Goal: Transaction & Acquisition: Book appointment/travel/reservation

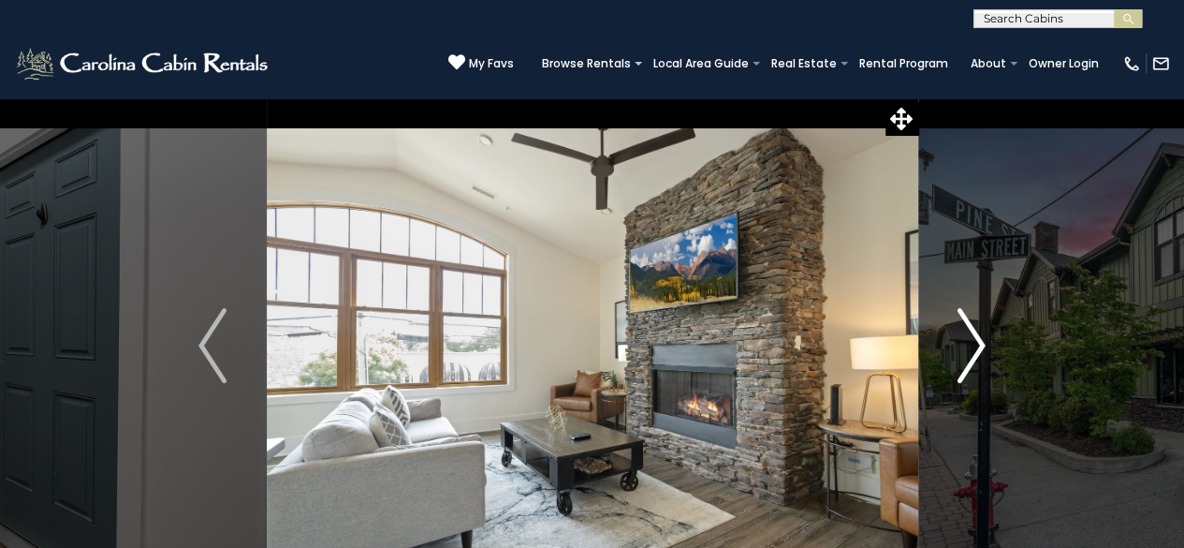
click at [955, 348] on button "Next" at bounding box center [972, 345] width 108 height 496
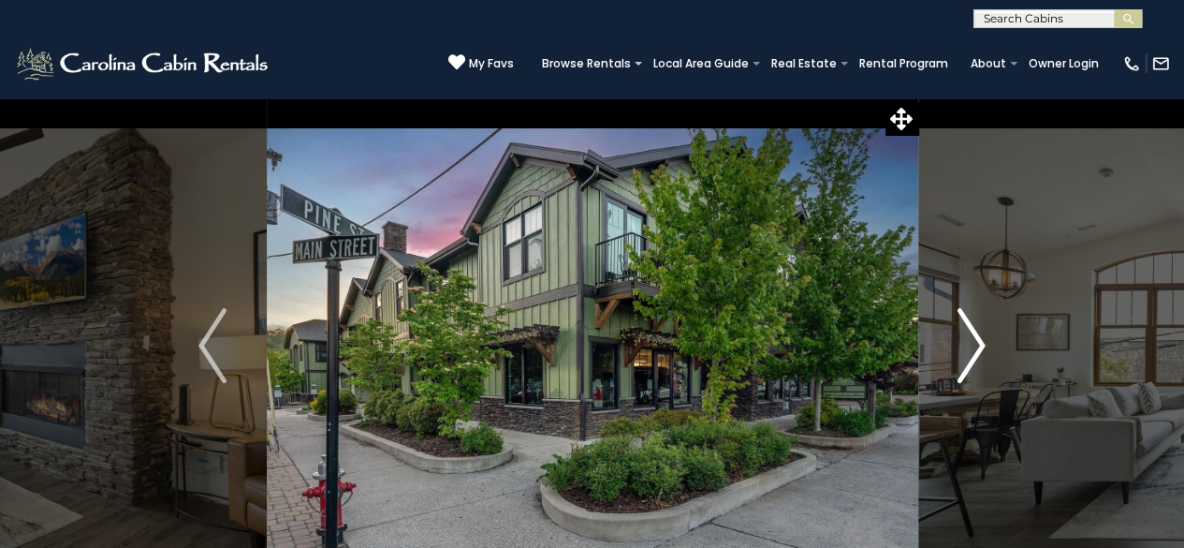
click at [964, 352] on img "Next" at bounding box center [972, 345] width 28 height 75
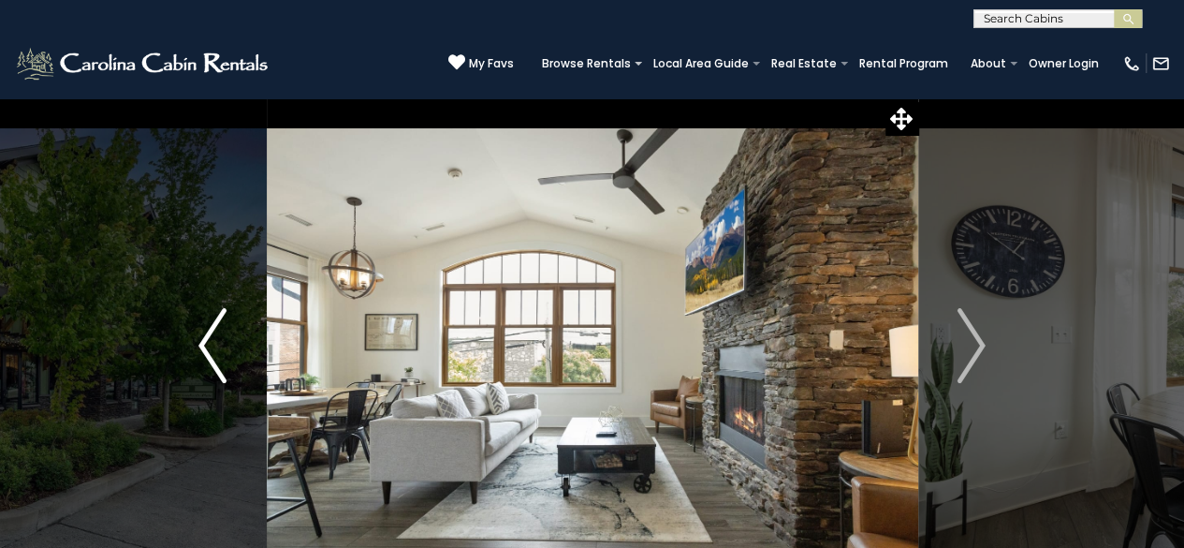
click at [236, 359] on button "Previous" at bounding box center [213, 345] width 108 height 496
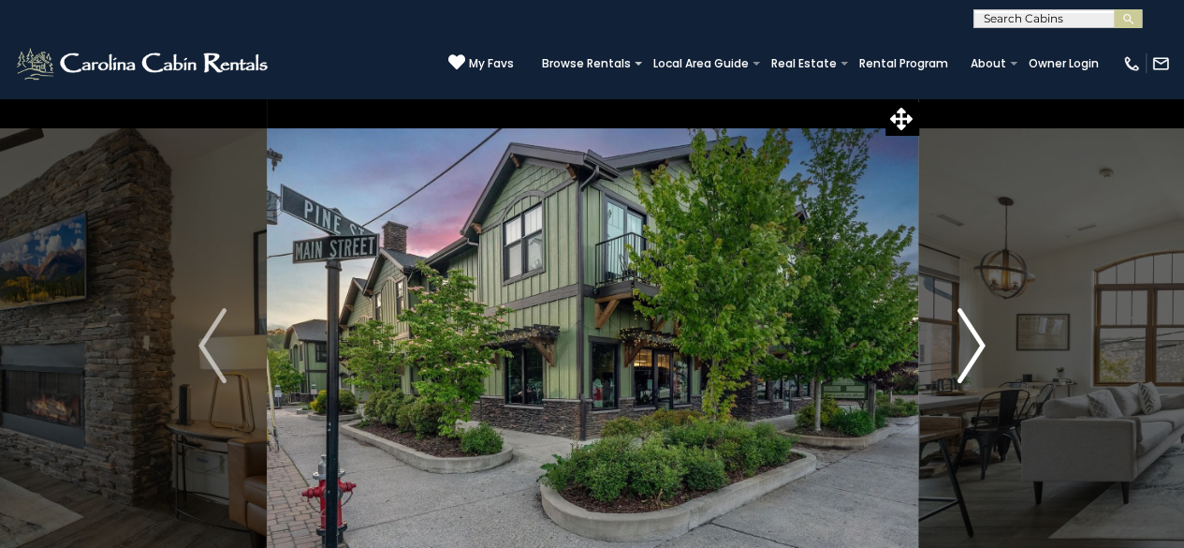
click at [964, 366] on img "Next" at bounding box center [972, 345] width 28 height 75
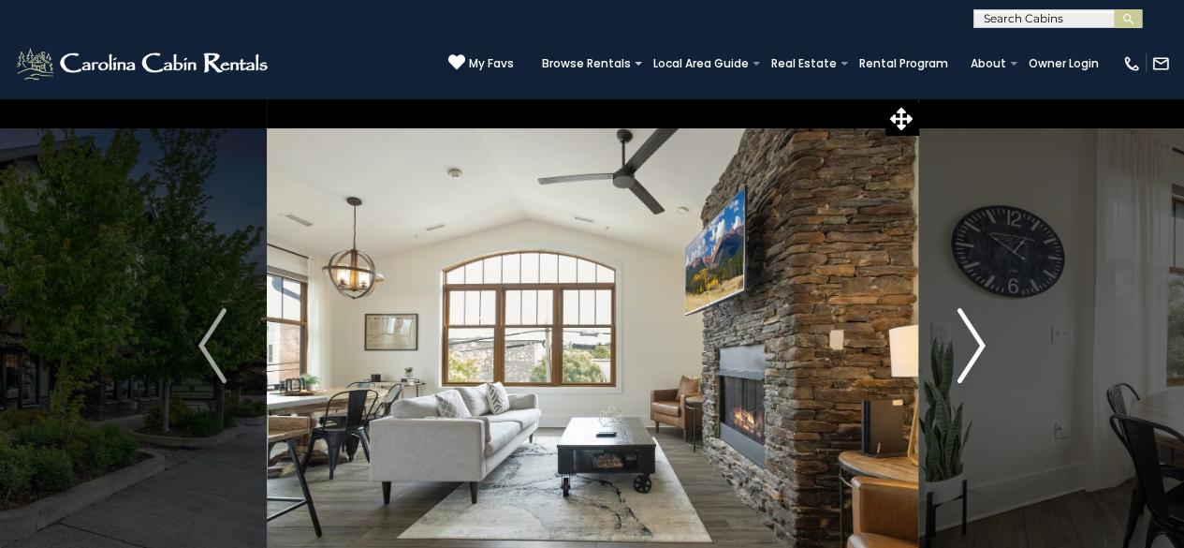
click at [964, 367] on img "Next" at bounding box center [972, 345] width 28 height 75
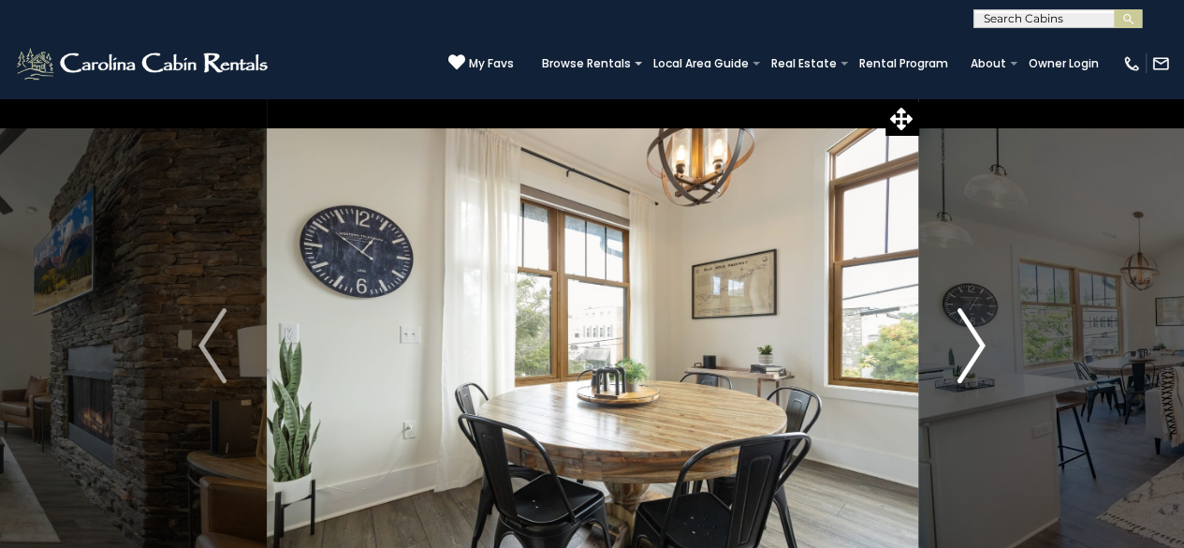
click at [963, 357] on img "Next" at bounding box center [972, 345] width 28 height 75
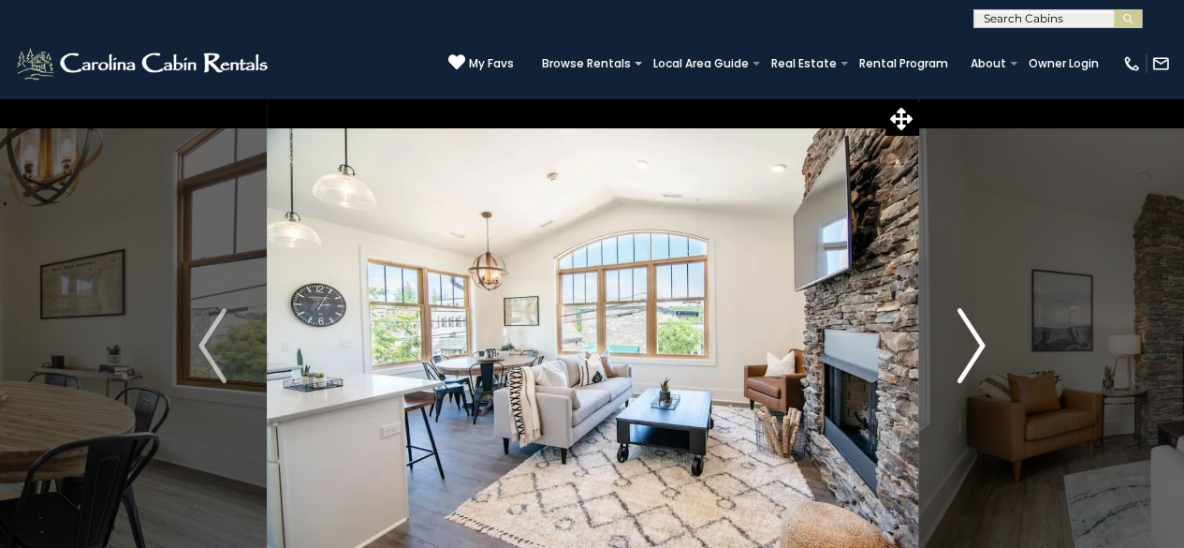
click at [958, 351] on img "Next" at bounding box center [972, 345] width 28 height 75
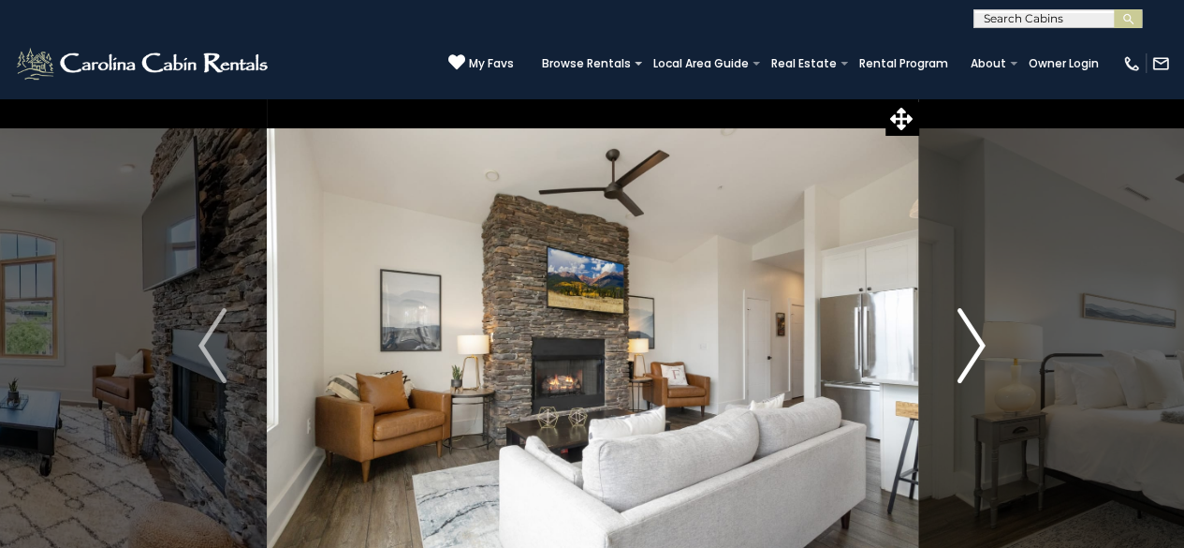
click at [951, 363] on button "Next" at bounding box center [972, 345] width 108 height 496
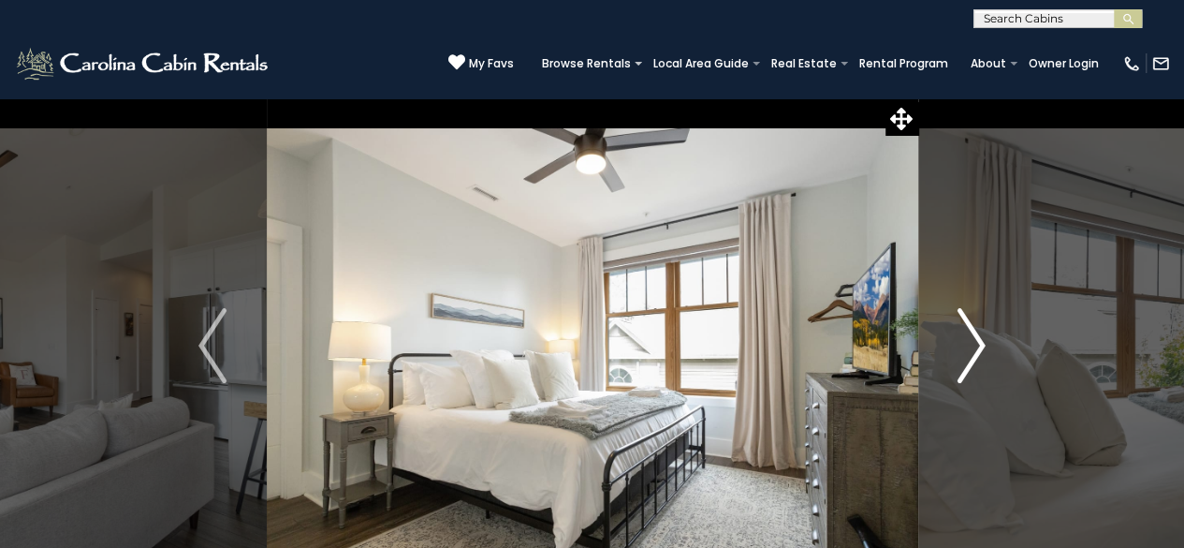
click at [958, 369] on img "Next" at bounding box center [972, 345] width 28 height 75
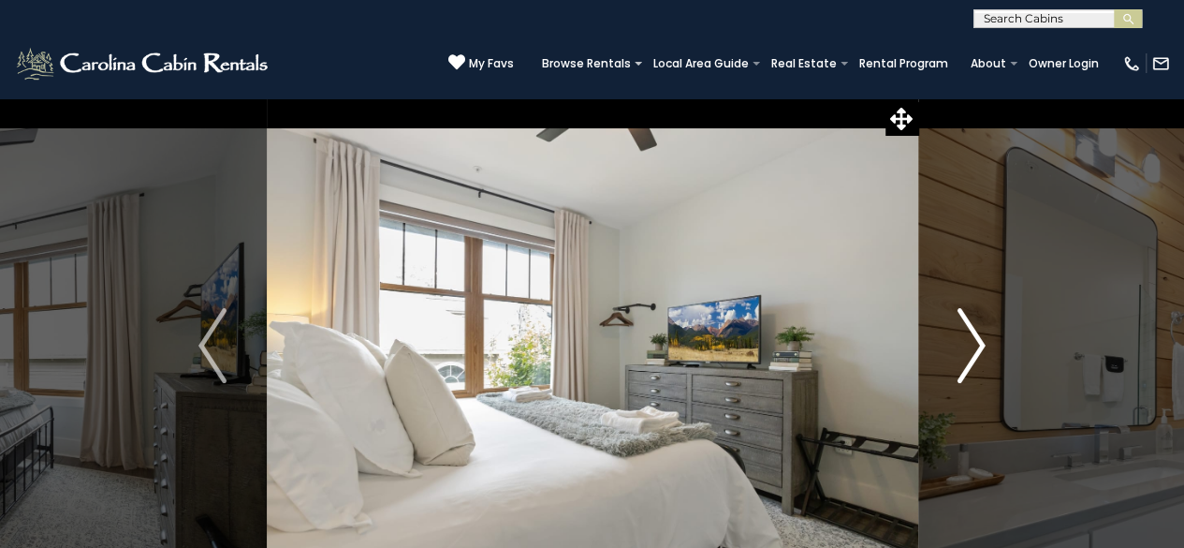
click at [961, 368] on img "Next" at bounding box center [972, 345] width 28 height 75
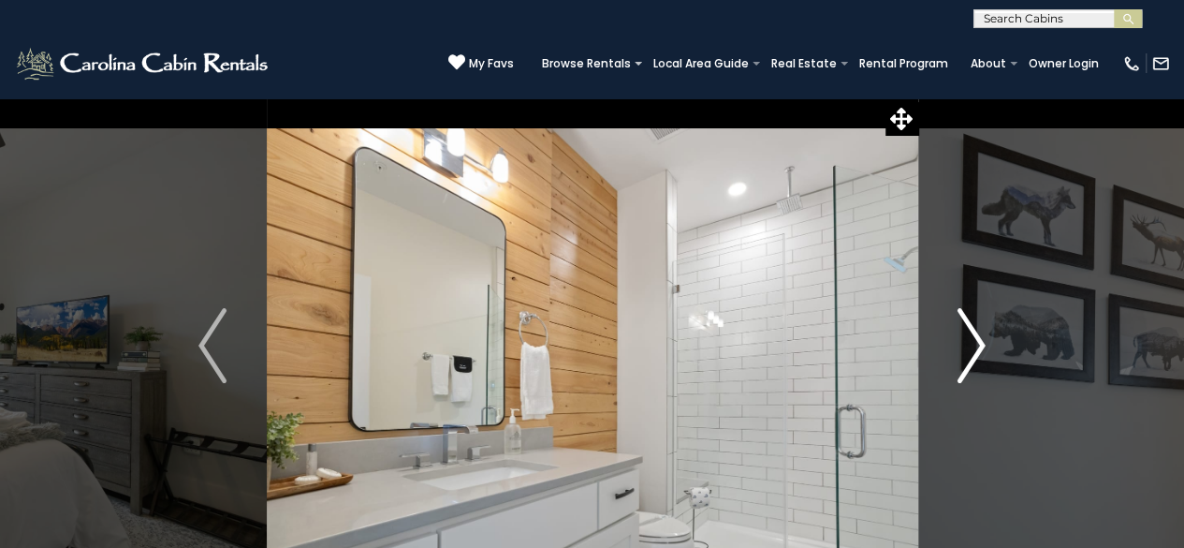
click at [959, 353] on img "Next" at bounding box center [972, 345] width 28 height 75
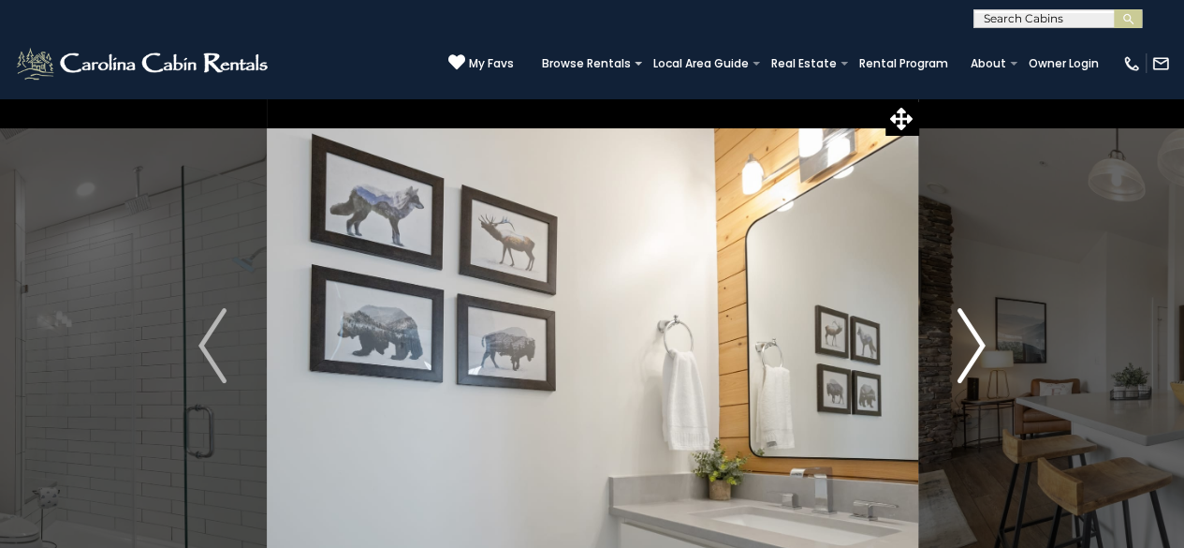
click at [949, 365] on button "Next" at bounding box center [972, 345] width 108 height 496
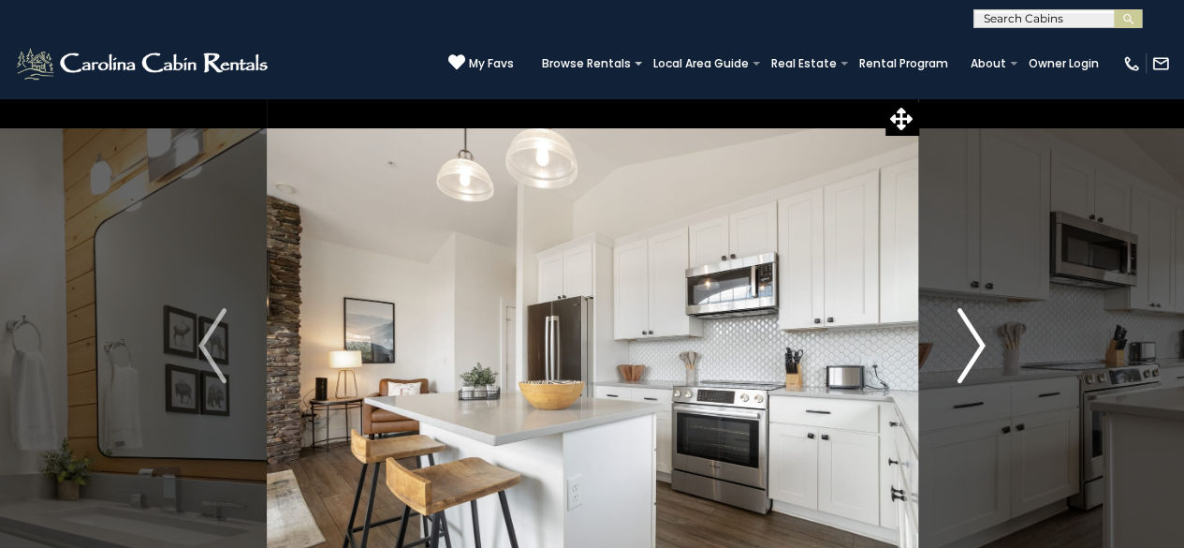
click at [946, 356] on button "Next" at bounding box center [972, 345] width 108 height 496
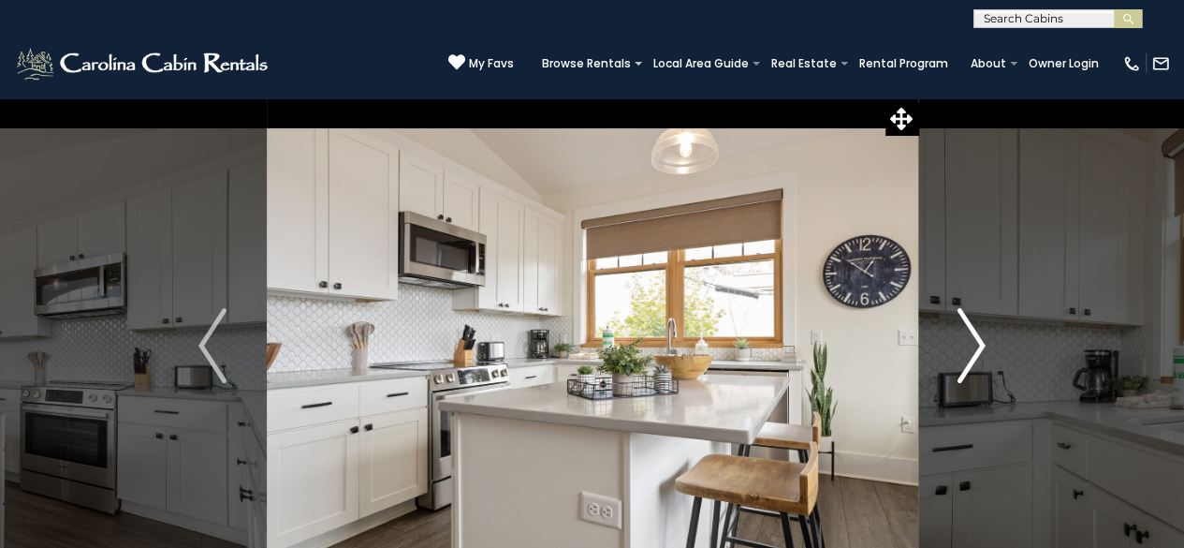
click at [954, 356] on button "Next" at bounding box center [972, 345] width 108 height 496
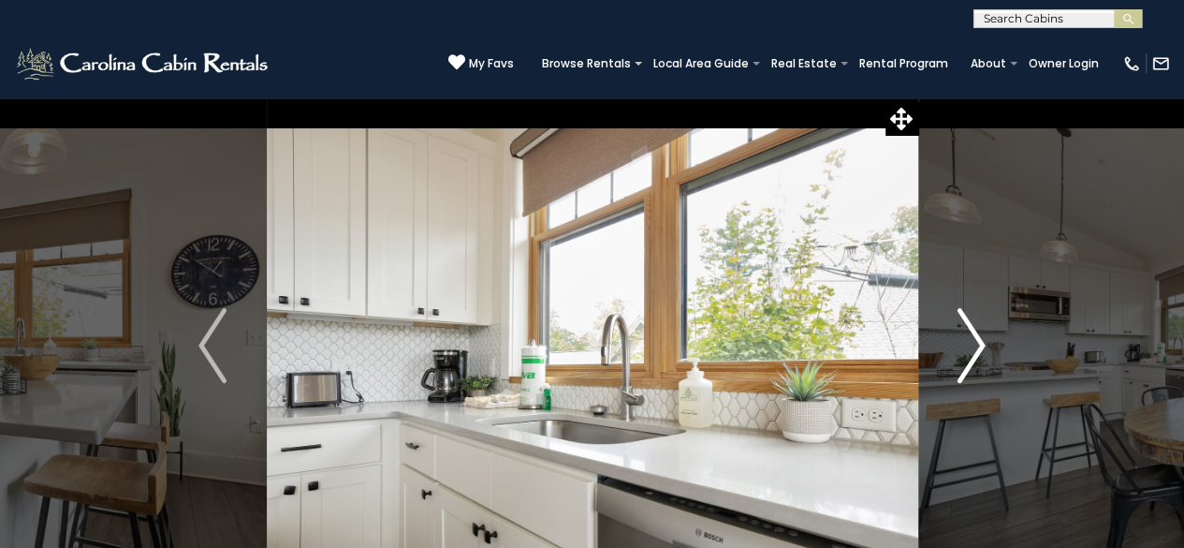
click at [974, 357] on img "Next" at bounding box center [972, 345] width 28 height 75
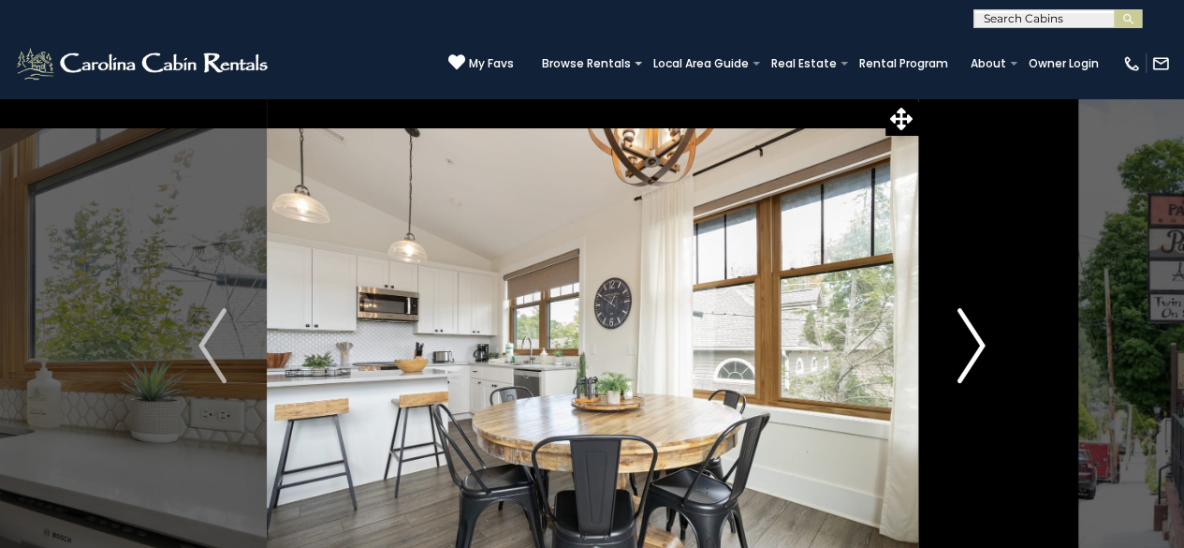
click at [960, 358] on img "Next" at bounding box center [972, 345] width 28 height 75
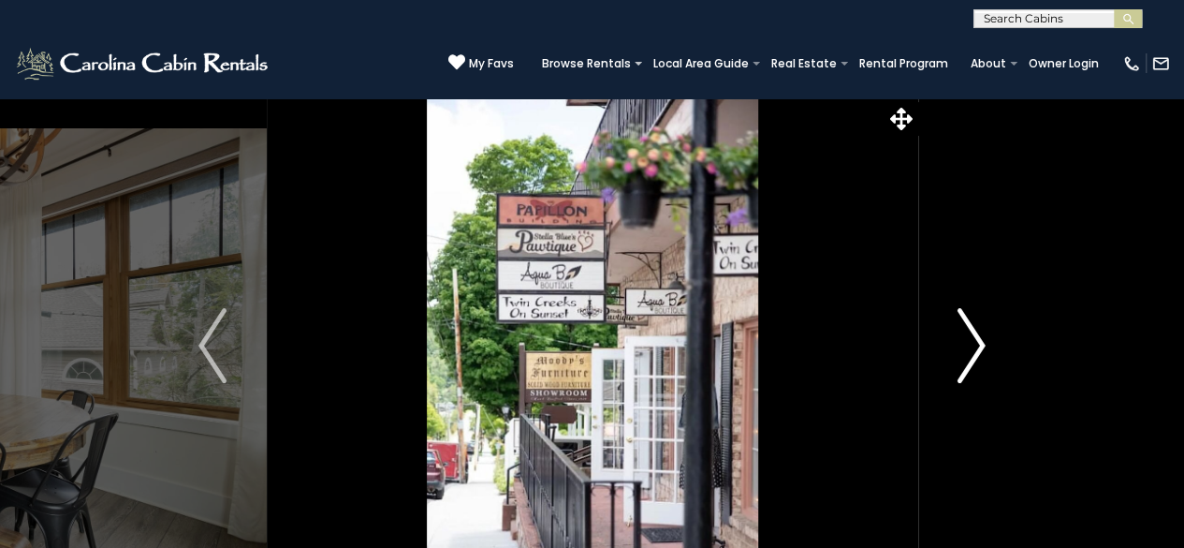
click at [955, 366] on button "Next" at bounding box center [972, 345] width 108 height 496
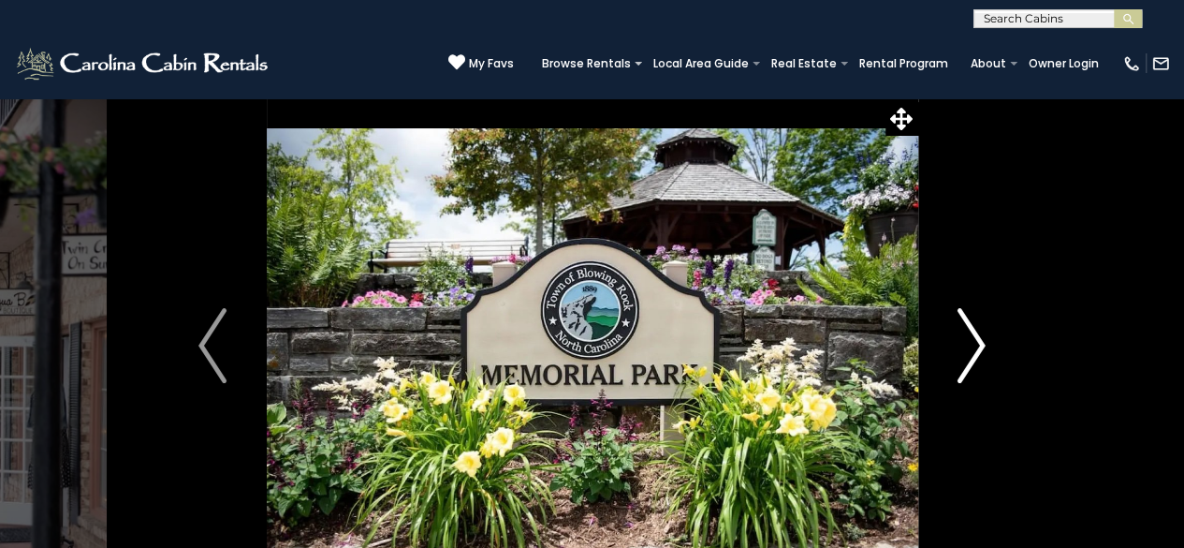
click at [958, 365] on img "Next" at bounding box center [972, 345] width 28 height 75
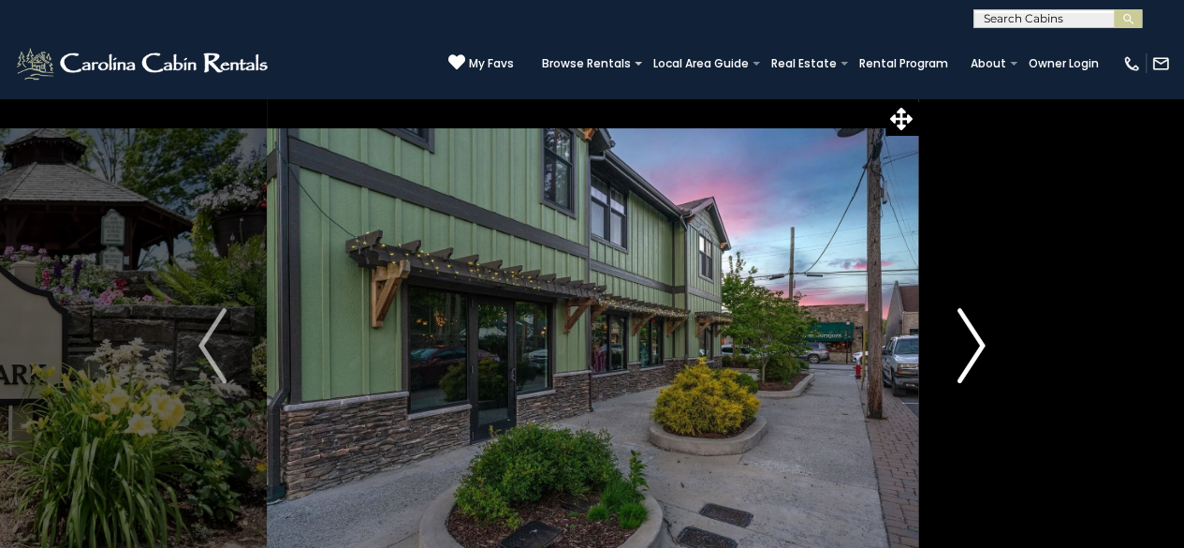
click at [952, 361] on button "Next" at bounding box center [972, 345] width 108 height 496
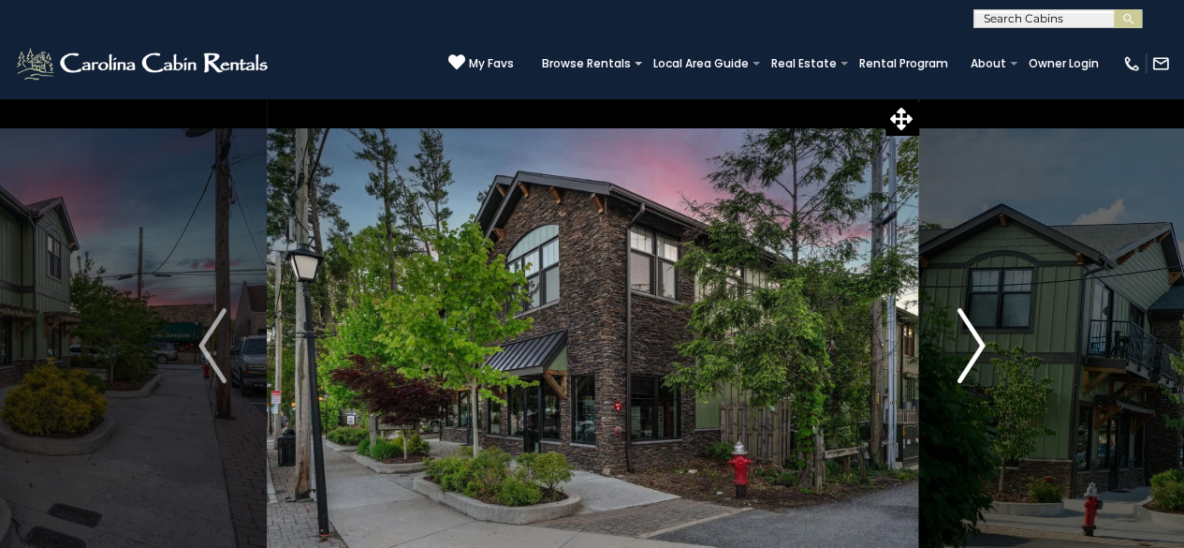
click at [952, 367] on button "Next" at bounding box center [972, 345] width 108 height 496
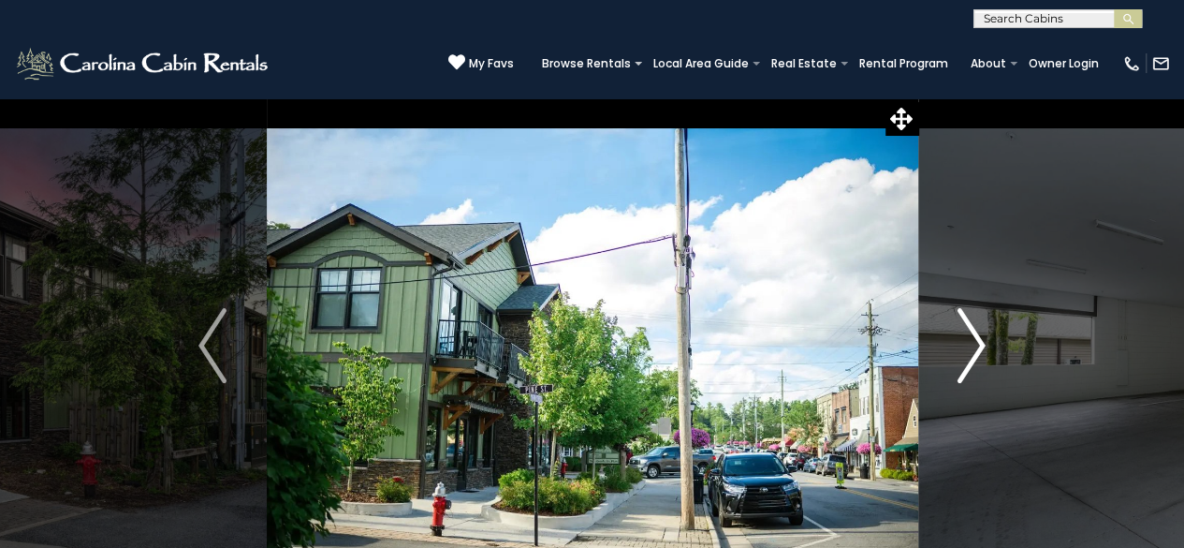
click at [949, 365] on button "Next" at bounding box center [972, 345] width 108 height 496
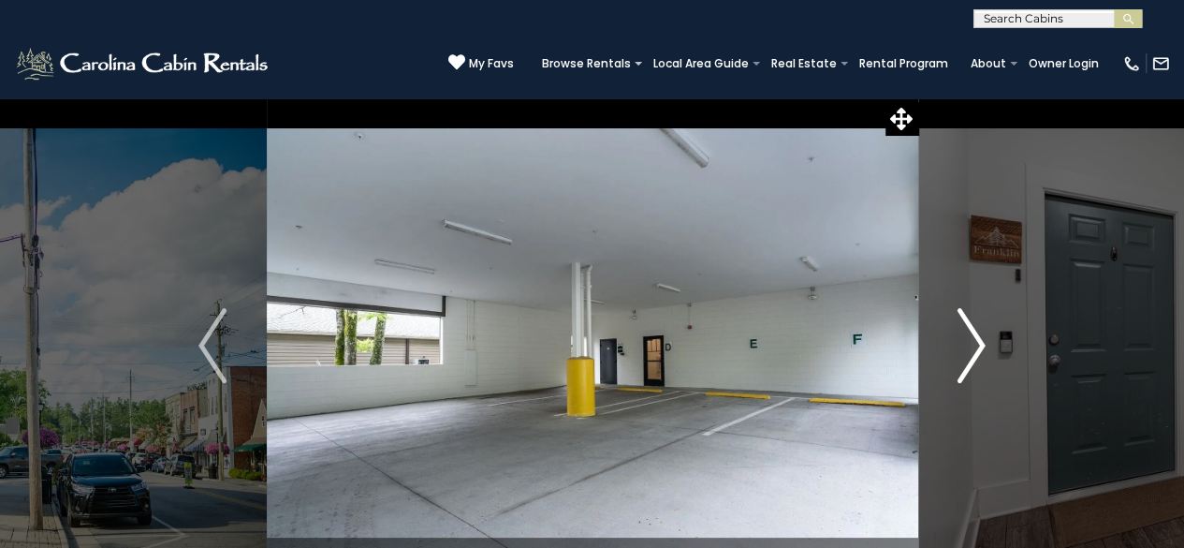
click at [952, 365] on button "Next" at bounding box center [972, 345] width 108 height 496
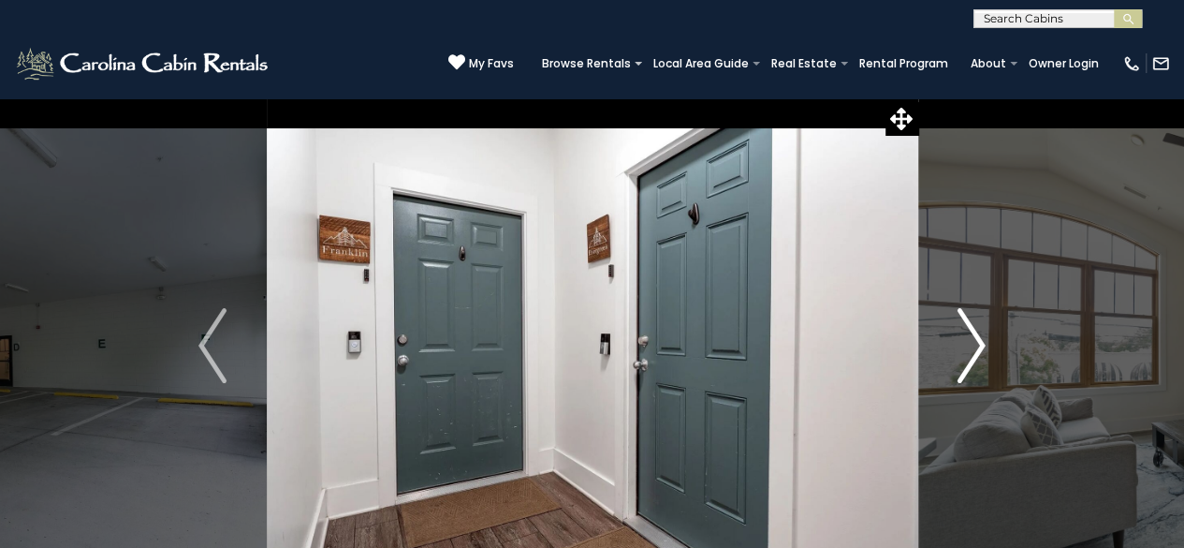
click at [958, 360] on img "Next" at bounding box center [972, 345] width 28 height 75
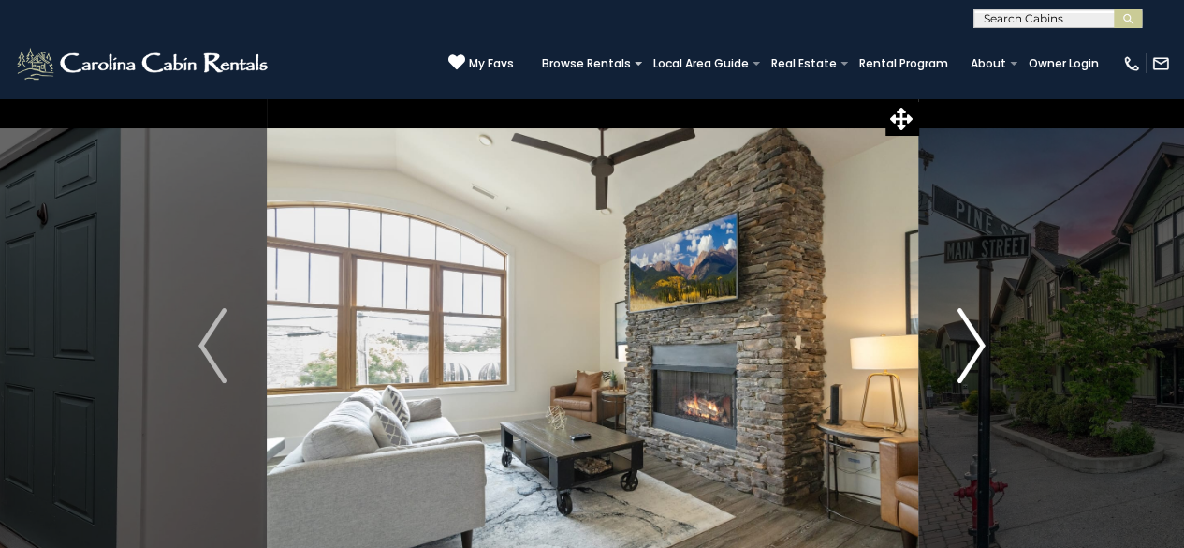
click at [949, 363] on button "Next" at bounding box center [972, 345] width 108 height 496
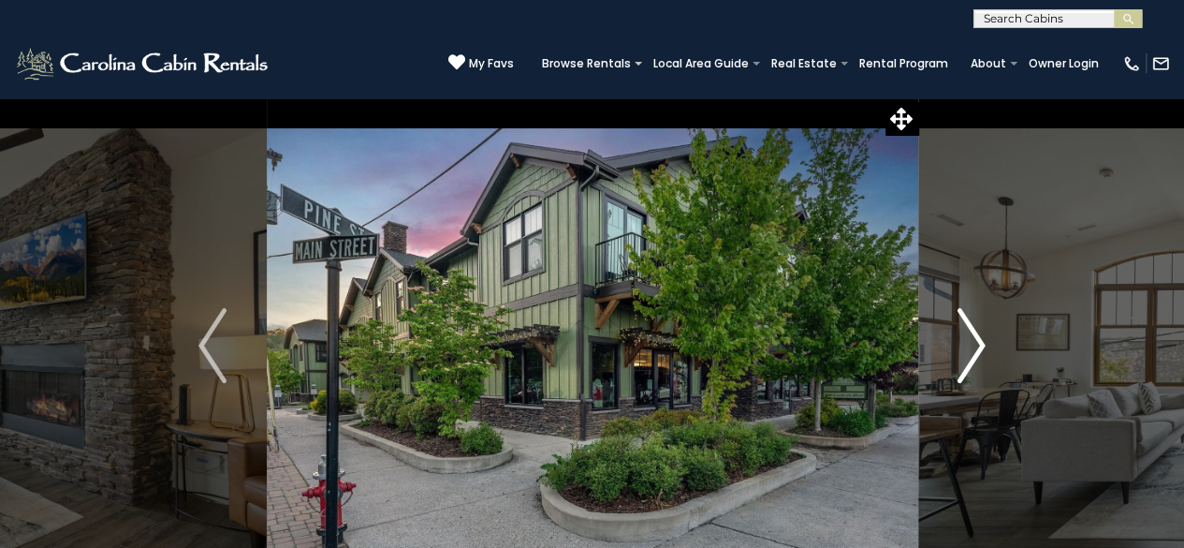
click at [949, 354] on button "Next" at bounding box center [972, 345] width 108 height 496
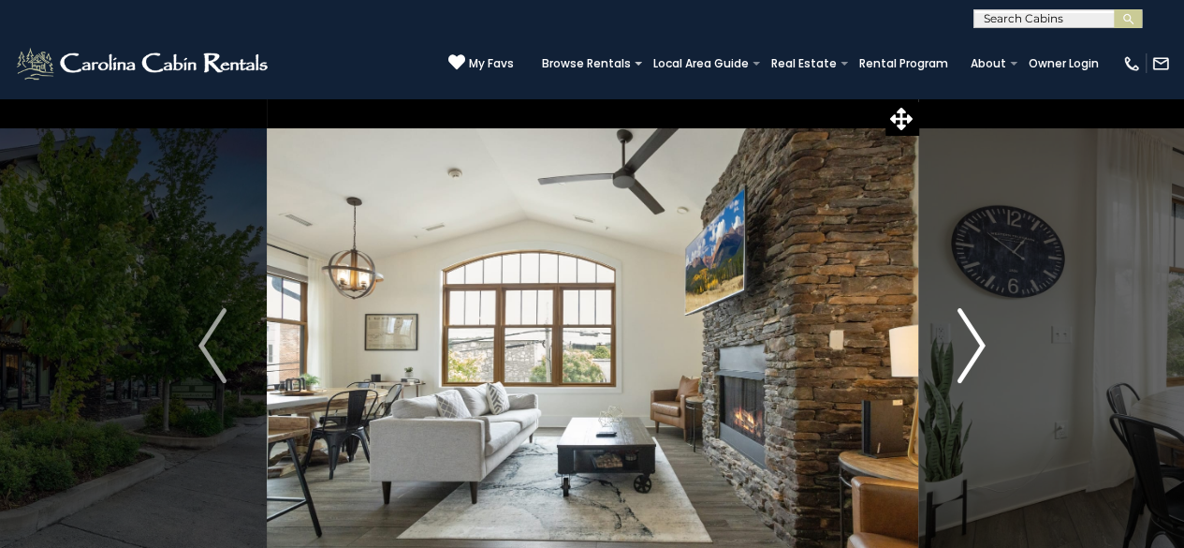
click at [951, 361] on button "Next" at bounding box center [972, 345] width 108 height 496
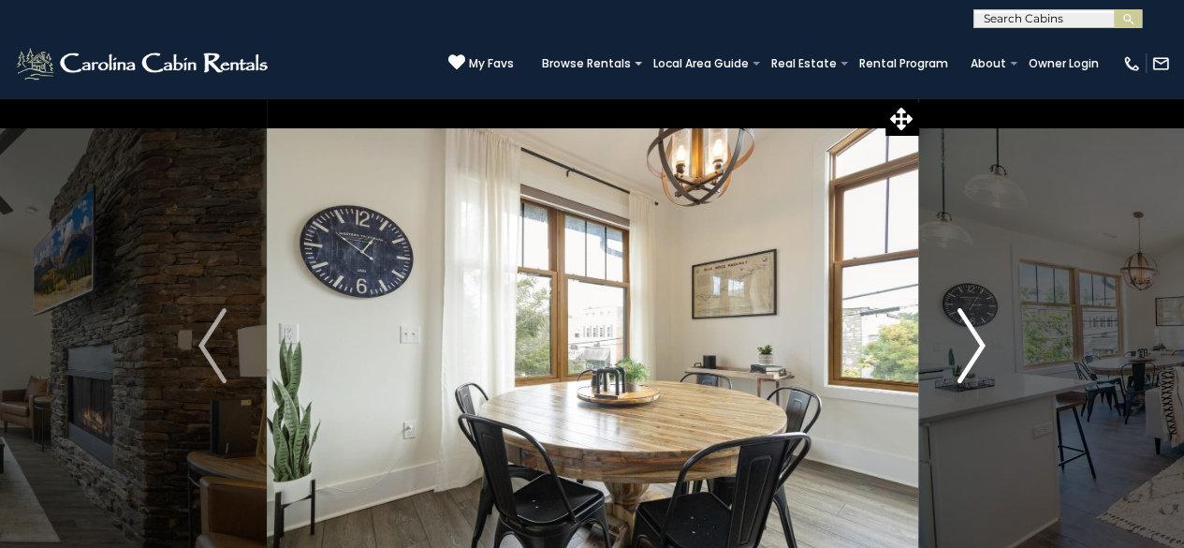
click at [943, 375] on button "Next" at bounding box center [972, 345] width 108 height 496
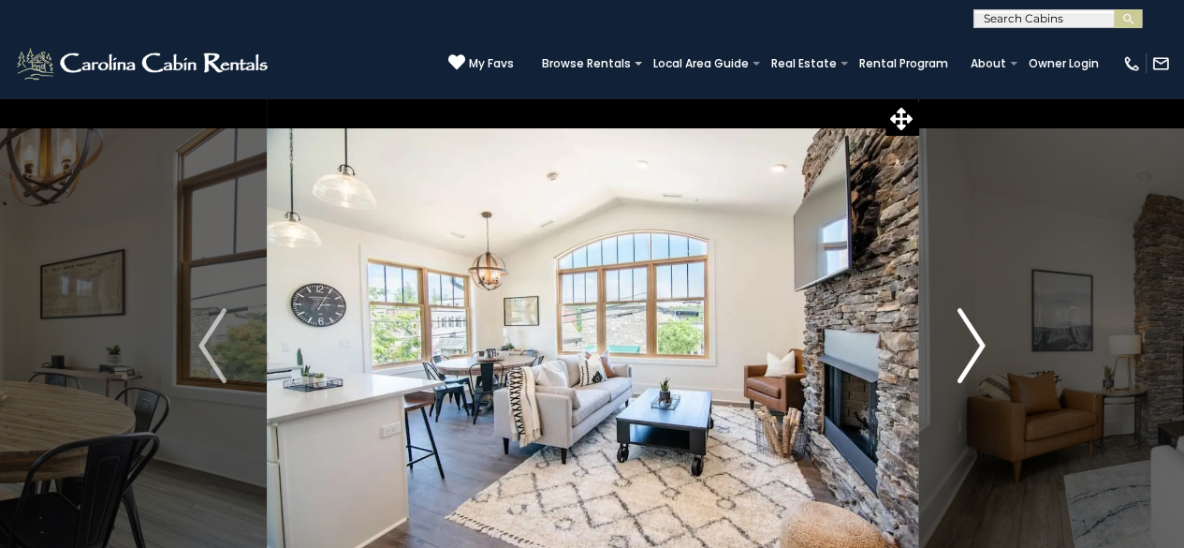
click at [941, 363] on button "Next" at bounding box center [972, 345] width 108 height 496
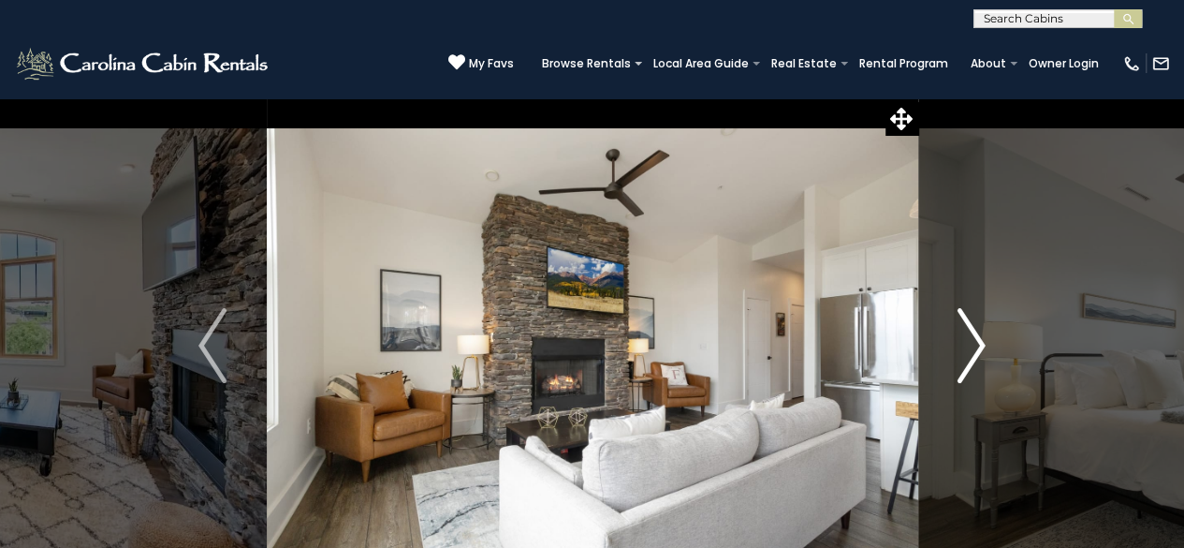
click at [945, 364] on button "Next" at bounding box center [972, 345] width 108 height 496
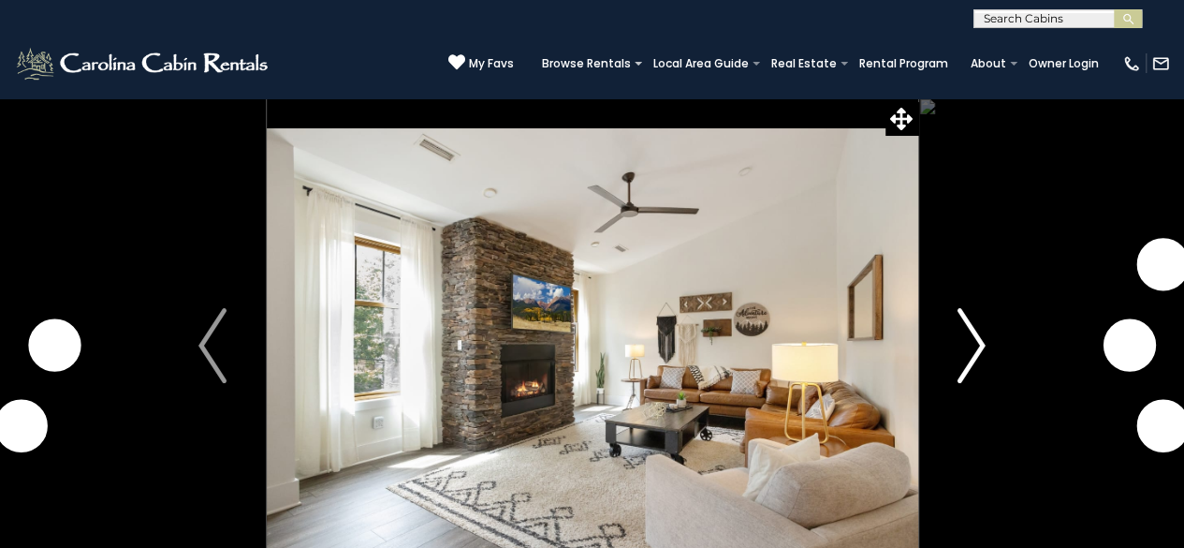
click at [971, 359] on img "Next" at bounding box center [972, 345] width 28 height 75
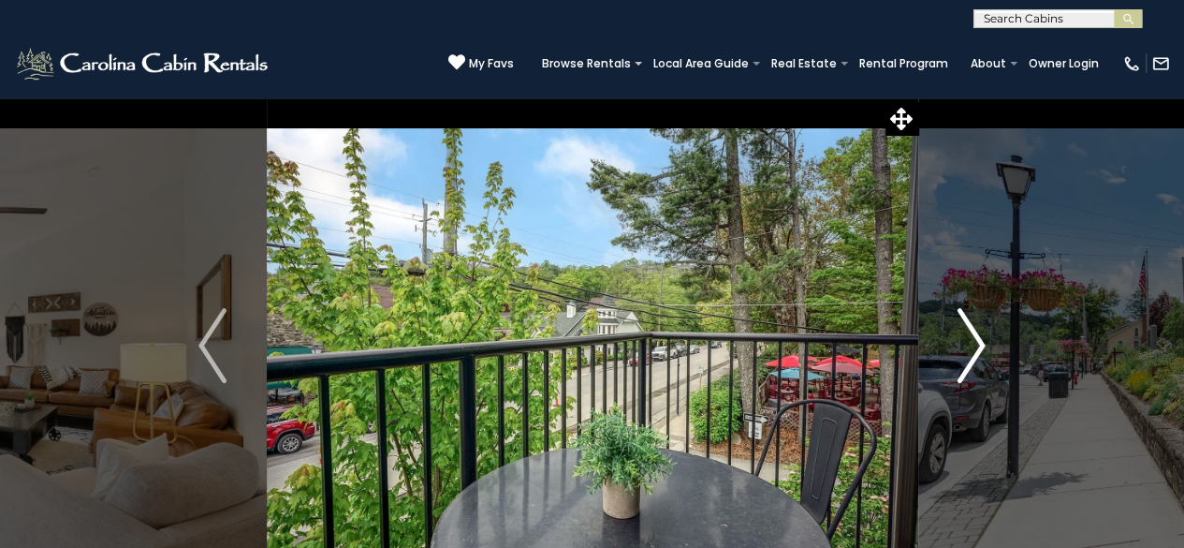
click at [953, 364] on button "Next" at bounding box center [972, 345] width 108 height 496
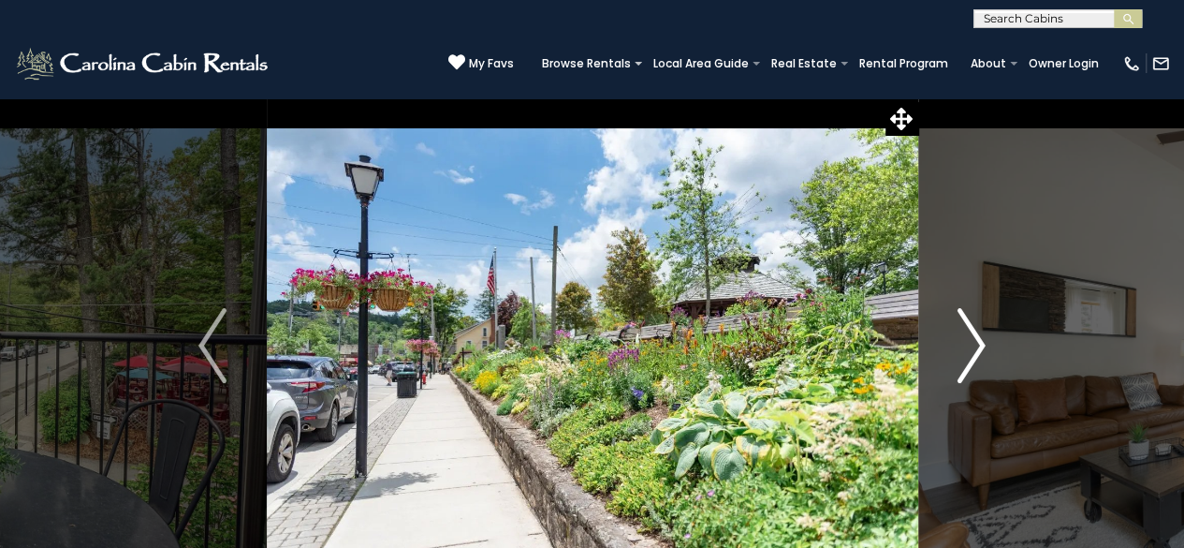
click at [952, 365] on button "Next" at bounding box center [972, 345] width 108 height 496
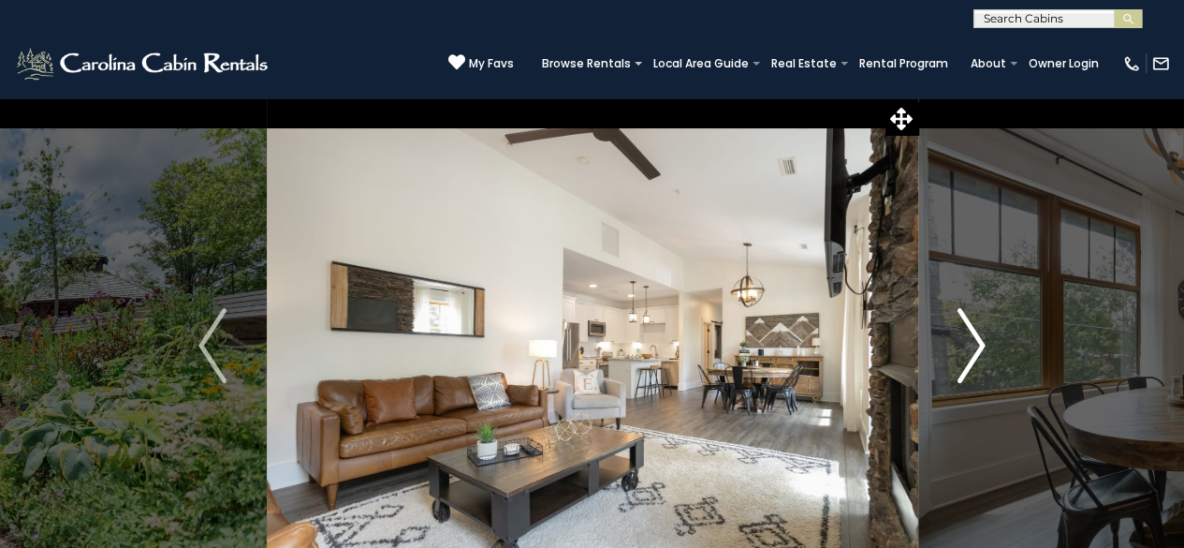
click at [950, 367] on button "Next" at bounding box center [972, 345] width 108 height 496
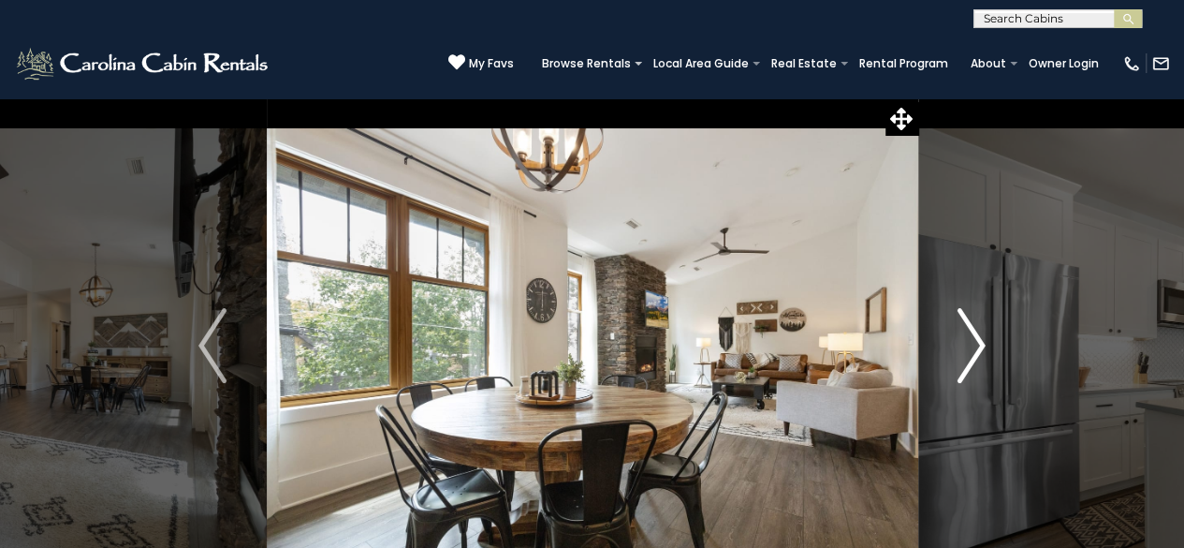
click at [948, 365] on button "Next" at bounding box center [972, 345] width 108 height 496
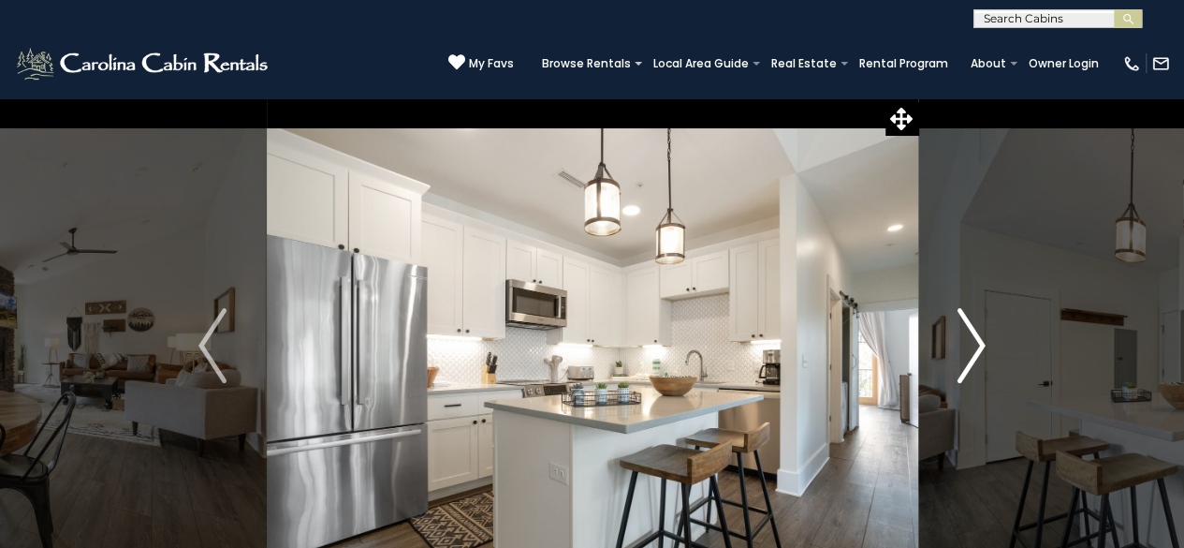
click at [955, 356] on button "Next" at bounding box center [972, 345] width 108 height 496
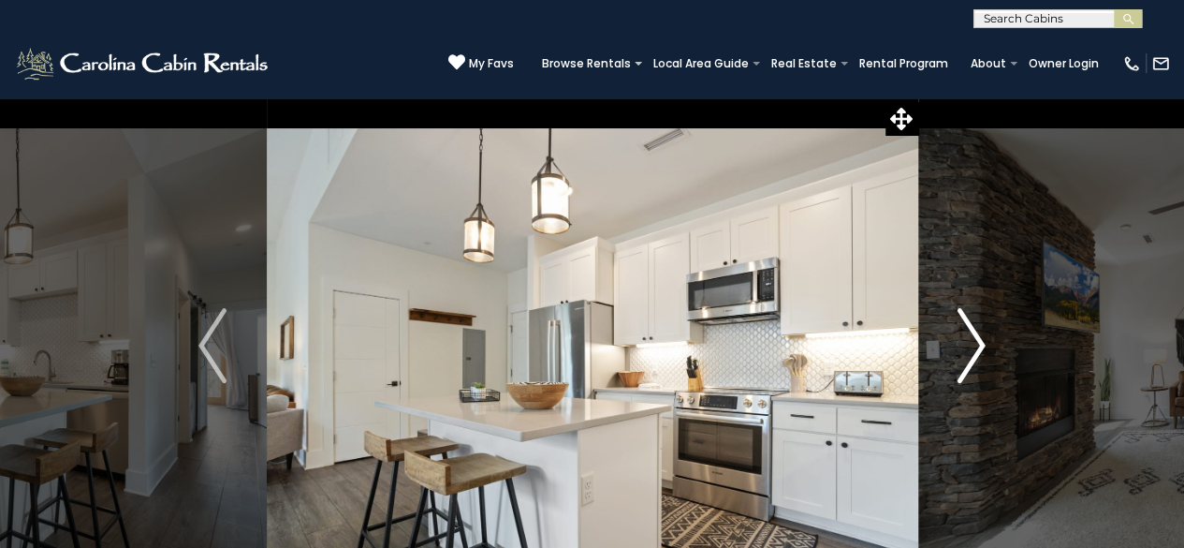
click at [949, 365] on button "Next" at bounding box center [972, 345] width 108 height 496
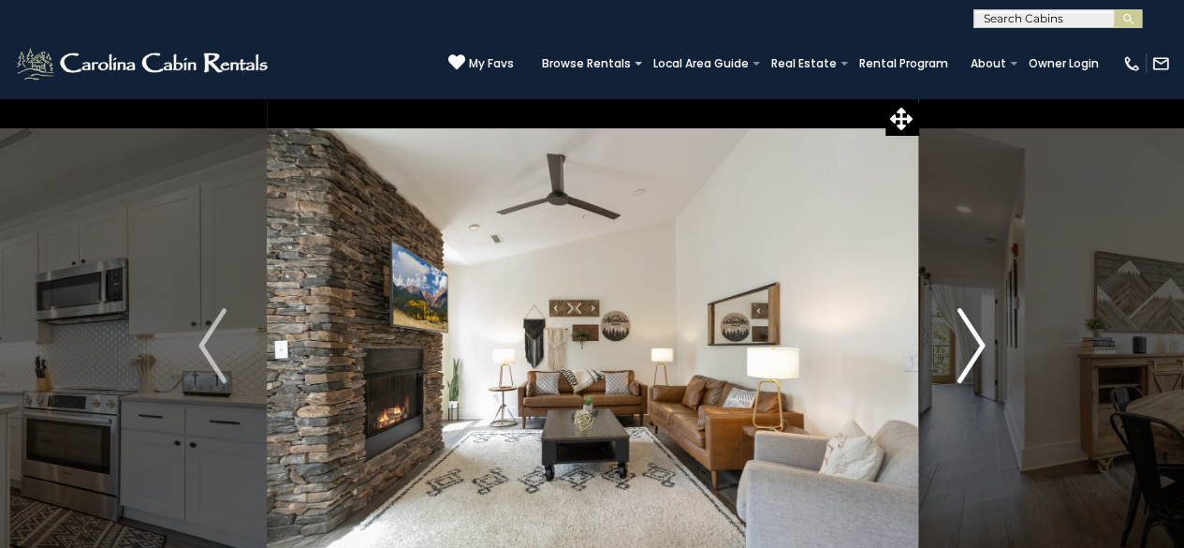
click at [950, 356] on button "Next" at bounding box center [972, 345] width 108 height 496
